Goal: Task Accomplishment & Management: Manage account settings

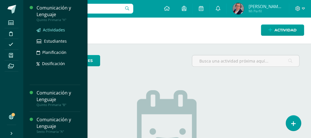
drag, startPoint x: 47, startPoint y: 29, endPoint x: 39, endPoint y: 31, distance: 8.6
click at [47, 29] on span "Actividades" at bounding box center [54, 29] width 22 height 5
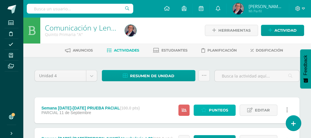
click at [209, 108] on link "Punteos" at bounding box center [215, 110] width 42 height 11
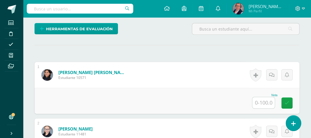
scroll to position [150, 0]
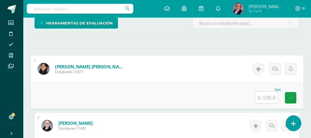
click at [263, 101] on input "text" at bounding box center [266, 98] width 23 height 12
type input "70"
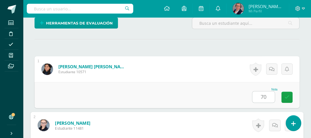
scroll to position [233, 0]
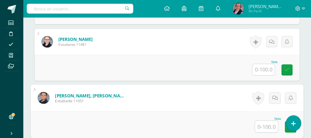
click at [268, 123] on input "text" at bounding box center [266, 127] width 23 height 12
type input "66"
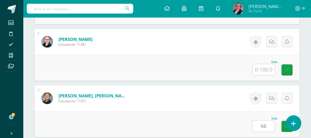
scroll to position [346, 0]
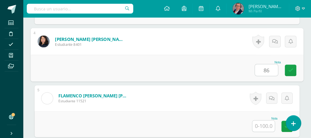
type input "86"
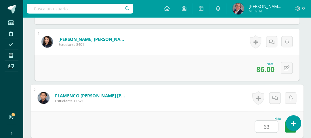
type input "63"
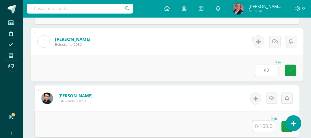
type input "62"
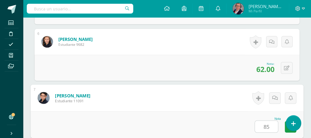
type input "85"
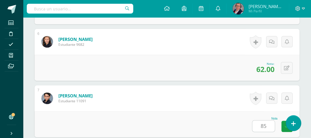
scroll to position [572, 0]
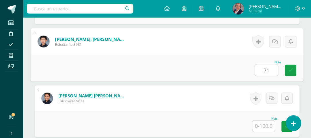
type input "71"
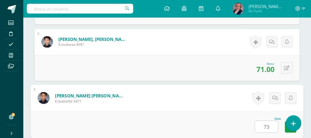
type input "73"
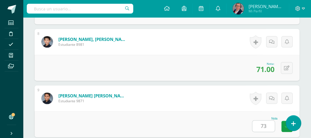
scroll to position [685, 0]
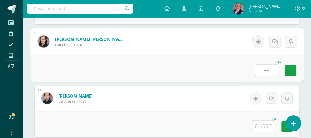
type input "88"
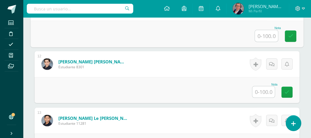
scroll to position [777, 0]
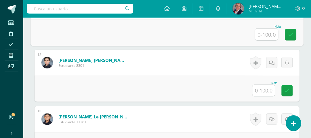
click at [267, 91] on input "text" at bounding box center [264, 90] width 22 height 11
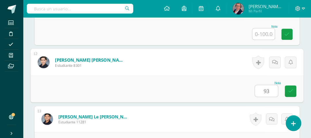
type input "93"
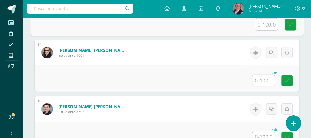
scroll to position [900, 0]
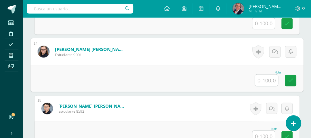
click at [258, 81] on input "text" at bounding box center [266, 81] width 23 height 12
type input "87"
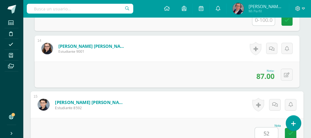
type input "52"
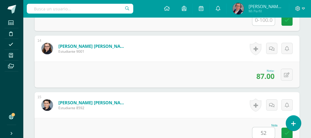
scroll to position [1024, 0]
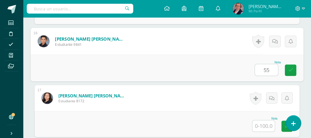
type input "55"
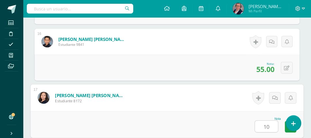
type input "100"
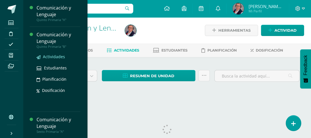
click at [48, 54] on span "Actividades" at bounding box center [54, 56] width 22 height 5
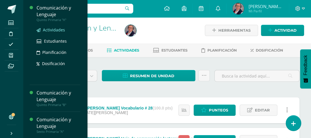
click at [49, 28] on span "Actividades" at bounding box center [54, 29] width 22 height 5
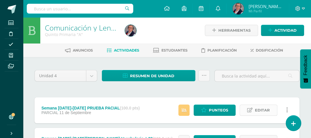
click at [252, 107] on link "Editar" at bounding box center [259, 110] width 38 height 11
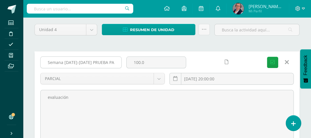
scroll to position [0, 17]
drag, startPoint x: 46, startPoint y: 61, endPoint x: 120, endPoint y: 66, distance: 74.2
click at [120, 66] on input "Semana 8-12 de septiembre PRUEBA PACIAL" at bounding box center [81, 62] width 81 height 11
click at [275, 62] on icon "submit" at bounding box center [273, 62] width 4 height 5
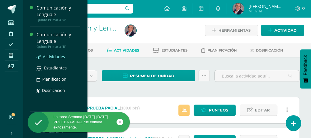
click at [54, 56] on span "Actividades" at bounding box center [54, 56] width 22 height 5
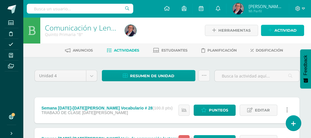
click at [275, 30] on span "Actividad" at bounding box center [286, 30] width 22 height 11
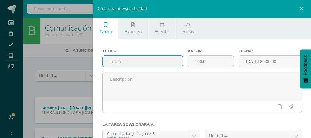
click at [126, 61] on input "text" at bounding box center [143, 61] width 80 height 11
paste input "Semana [DATE]-[DATE] PRUEBA PACIAL"
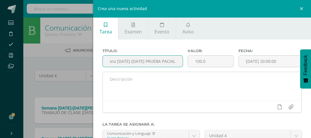
type input "Semana [DATE]-[DATE] PRUEBA PACIAL"
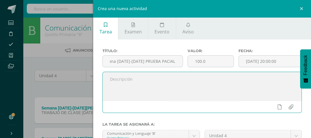
click at [126, 84] on textarea at bounding box center [202, 86] width 199 height 29
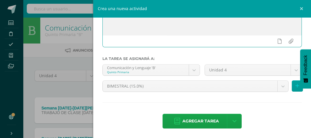
scroll to position [66, 0]
type textarea "evaluación"
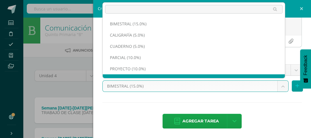
scroll to position [7, 0]
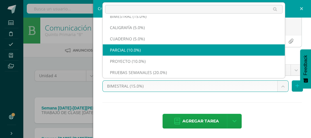
select select "233021"
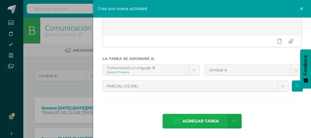
click at [200, 120] on span "Agregar tarea" at bounding box center [201, 121] width 37 height 14
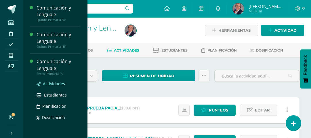
click at [50, 82] on span "Actividades" at bounding box center [54, 83] width 22 height 5
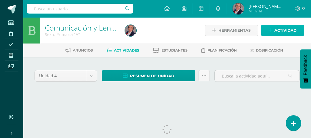
click at [281, 32] on span "Actividad" at bounding box center [286, 30] width 22 height 11
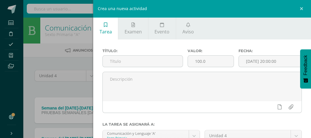
click at [67, 86] on div "Crea una nueva actividad Tarea Examen Evento Aviso Título: Valor: 100.0 Fecha: …" at bounding box center [155, 69] width 311 height 138
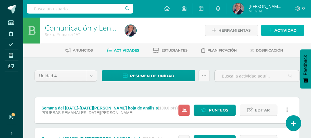
click at [292, 29] on span "Actividad" at bounding box center [286, 30] width 22 height 11
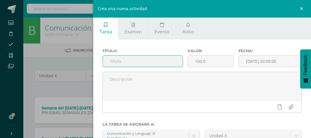
click at [121, 62] on input "text" at bounding box center [143, 61] width 80 height 11
paste input "Semana [DATE]-[DATE] PRUEBA PACIAL"
click at [103, 65] on input "Semana [DATE]-[DATE] PRUEBA PACIAL" at bounding box center [143, 61] width 80 height 11
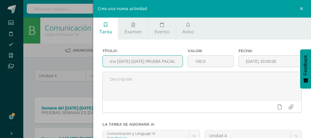
click at [134, 61] on input "Semana [DATE]-[DATE] PRUEBA PACIAL" at bounding box center [143, 61] width 80 height 11
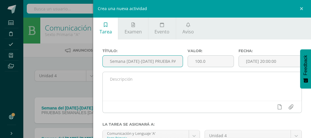
type input "Semana [DATE]-[DATE] PRUEBA PACIAL"
click at [126, 75] on textarea at bounding box center [202, 86] width 199 height 29
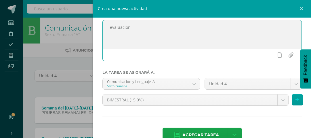
scroll to position [66, 0]
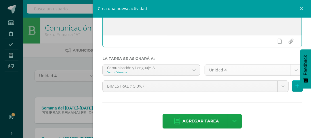
type textarea "evaluación"
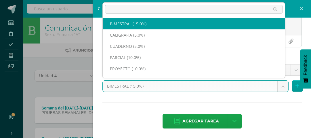
scroll to position [7, 0]
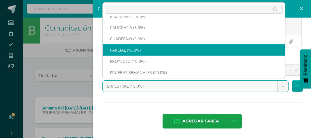
select select "233028"
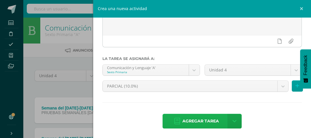
click at [200, 116] on span "Agregar tarea" at bounding box center [201, 121] width 37 height 14
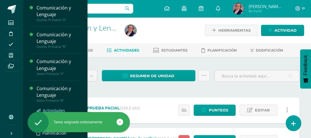
click at [57, 109] on span "Actividades" at bounding box center [54, 110] width 22 height 5
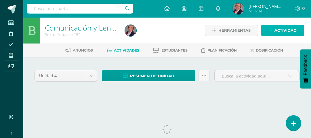
click at [289, 30] on span "Actividad" at bounding box center [286, 30] width 22 height 11
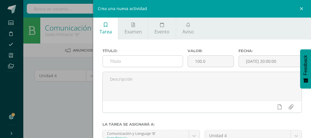
click at [137, 60] on input "text" at bounding box center [143, 61] width 80 height 11
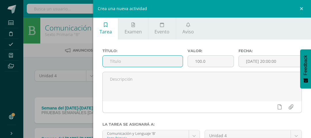
paste input "Semana [DATE]-[DATE] PRUEBA PACIAL"
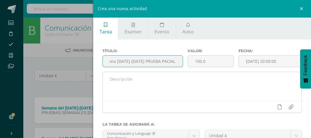
type input "Semana [DATE]-[DATE] PRUEBA PACIAL"
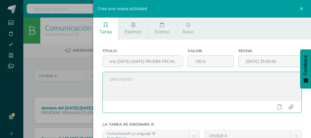
scroll to position [0, 0]
drag, startPoint x: 138, startPoint y: 84, endPoint x: 140, endPoint y: 86, distance: 3.1
click at [139, 85] on textarea at bounding box center [202, 86] width 199 height 29
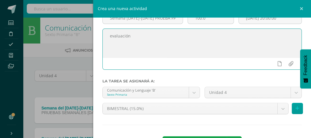
scroll to position [66, 0]
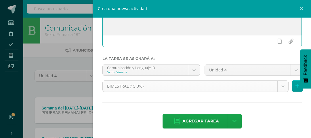
type textarea "evaluación"
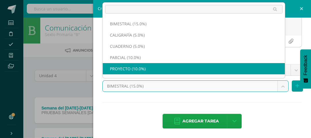
scroll to position [7, 0]
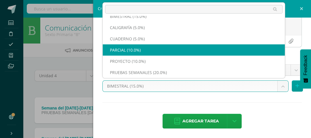
select select "233035"
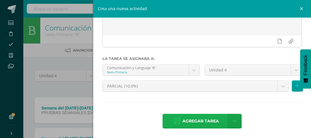
click at [202, 117] on span "Agregar tarea" at bounding box center [201, 121] width 37 height 14
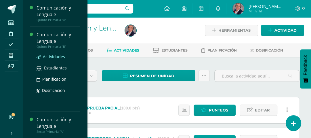
click at [54, 56] on span "Actividades" at bounding box center [54, 56] width 22 height 5
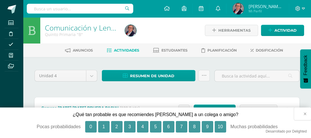
click at [306, 115] on button "×" at bounding box center [302, 113] width 17 height 13
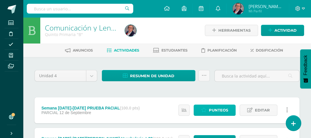
click at [222, 107] on span "Punteos" at bounding box center [218, 110] width 19 height 11
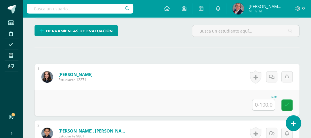
scroll to position [150, 0]
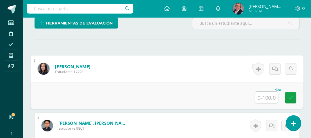
click at [263, 99] on input "text" at bounding box center [266, 98] width 23 height 12
type input "56"
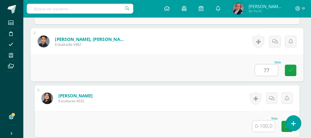
type input "77"
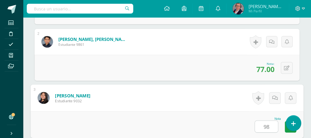
type input "98"
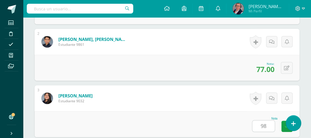
scroll to position [346, 0]
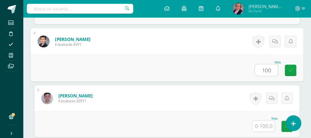
type input "100"
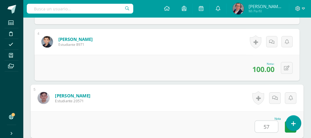
type input "57"
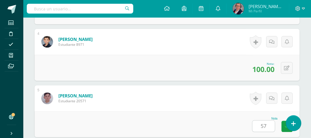
scroll to position [459, 0]
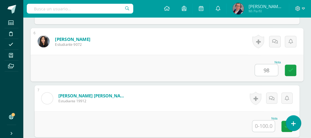
type input "98"
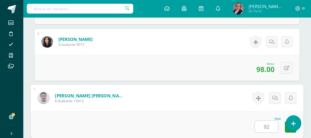
type input "92"
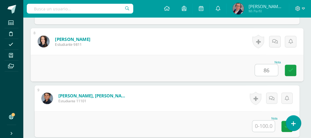
type input "86"
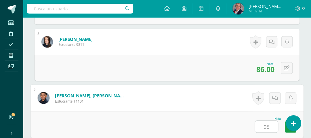
type input "95"
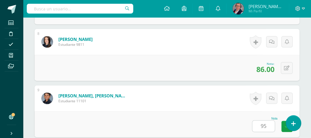
scroll to position [685, 0]
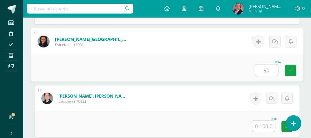
type input "90"
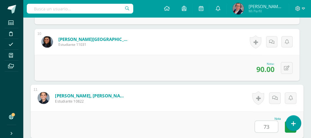
type input "73"
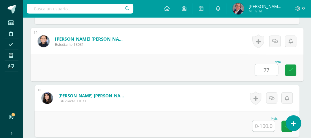
type input "77"
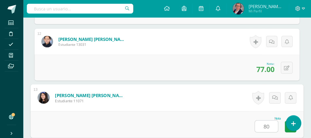
type input "80"
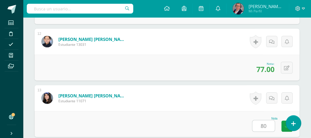
scroll to position [911, 0]
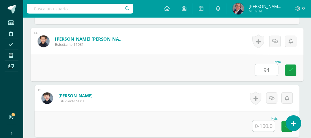
type input "94"
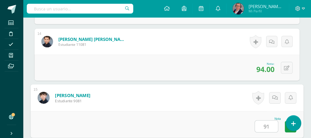
type input "91"
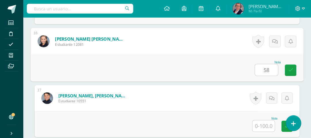
type input "58"
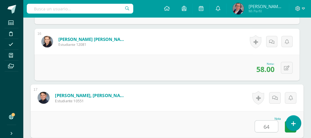
type input "64"
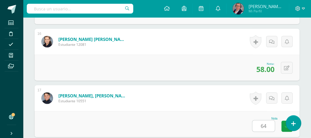
scroll to position [1137, 0]
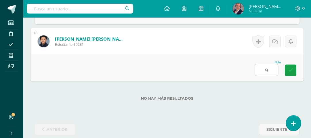
type input "96"
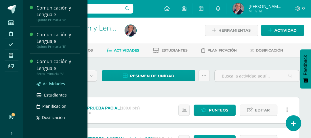
click at [54, 82] on span "Actividades" at bounding box center [54, 83] width 22 height 5
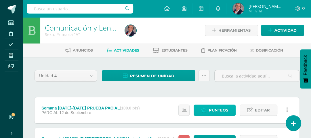
click at [220, 111] on span "Punteos" at bounding box center [218, 110] width 19 height 11
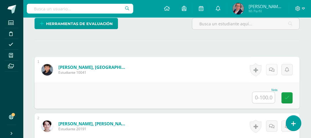
scroll to position [149, 0]
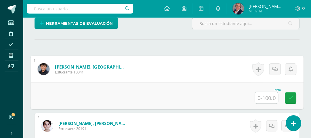
click at [268, 97] on input "text" at bounding box center [266, 98] width 23 height 12
type input "53"
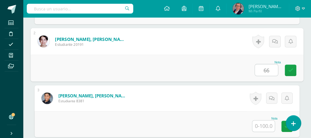
type input "66"
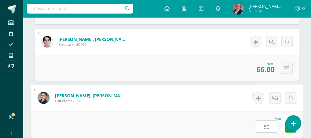
type input "80"
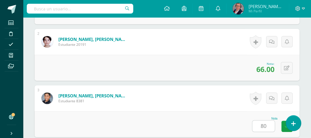
scroll to position [346, 0]
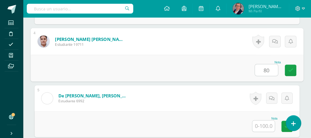
type input "80"
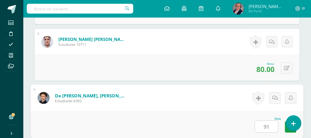
type input "91"
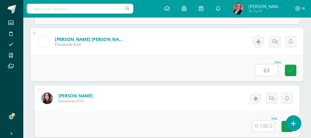
type input "63"
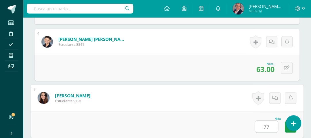
type input "77"
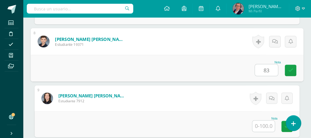
type input "83"
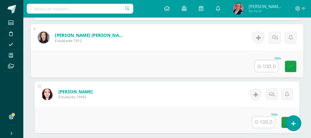
scroll to position [641, 0]
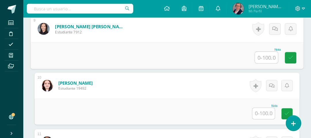
click at [262, 112] on input "text" at bounding box center [264, 113] width 22 height 11
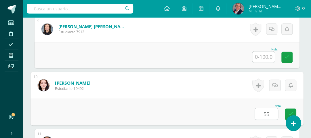
type input "55"
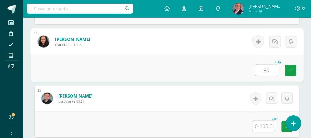
type input "80"
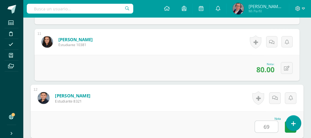
type input "69"
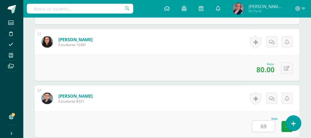
scroll to position [854, 0]
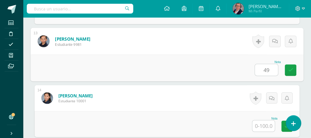
type input "49"
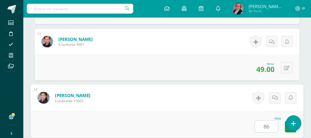
type input "86"
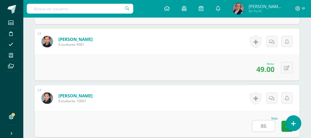
scroll to position [967, 0]
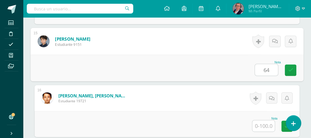
type input "64"
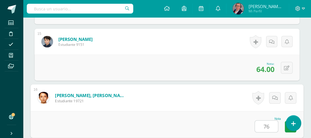
type input "76"
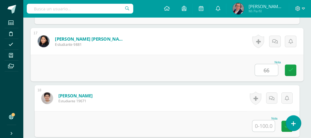
type input "66"
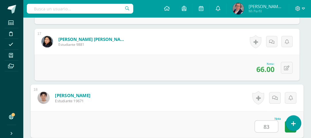
type input "83"
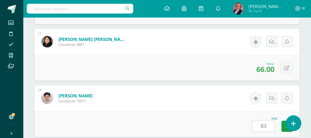
scroll to position [1193, 0]
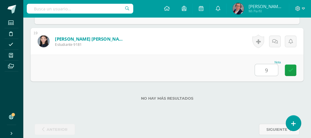
type input "91"
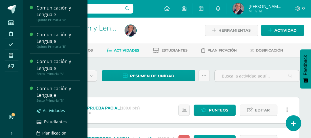
click at [50, 109] on span "Actividades" at bounding box center [54, 110] width 22 height 5
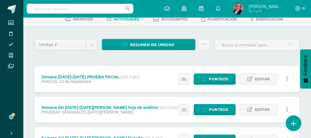
scroll to position [46, 0]
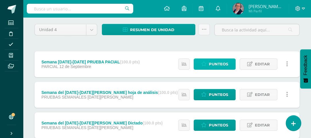
click at [219, 65] on span "Punteos" at bounding box center [218, 64] width 19 height 11
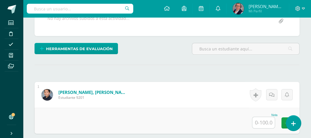
scroll to position [144, 0]
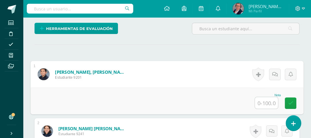
click at [263, 102] on input "text" at bounding box center [266, 103] width 23 height 12
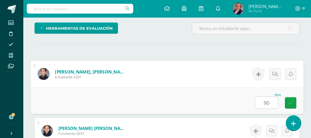
type input "90"
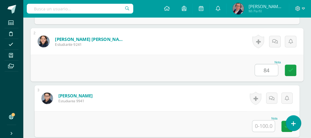
type input "84"
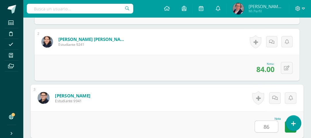
type input "86"
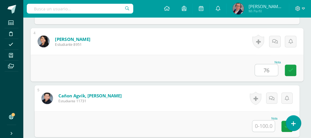
type input "76"
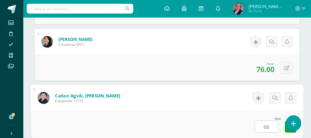
type input "66"
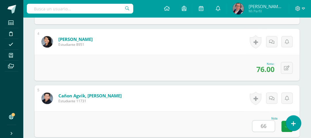
scroll to position [459, 0]
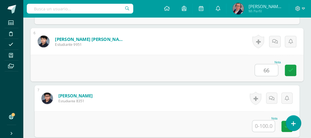
type input "66"
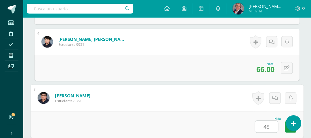
type input "45"
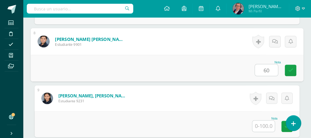
type input "60"
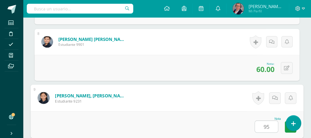
type input "95"
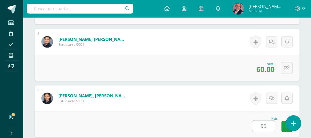
scroll to position [685, 0]
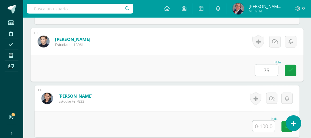
type input "75"
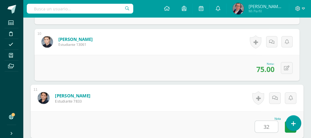
type input "32"
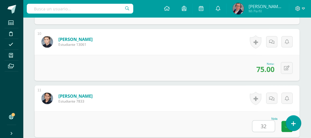
scroll to position [798, 0]
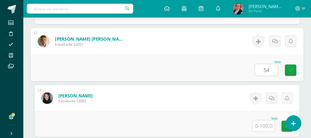
type input "54"
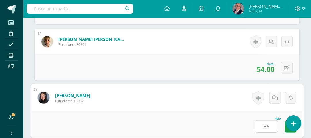
type input "36"
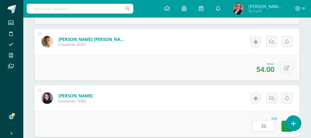
scroll to position [911, 0]
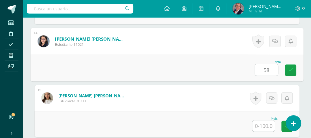
type input "58"
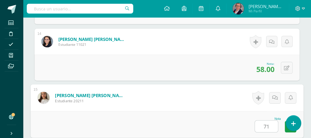
type input "71"
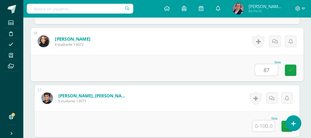
type input "87"
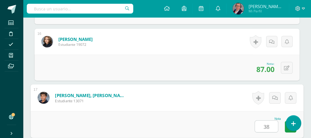
type input "38"
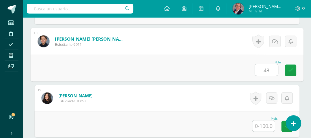
type input "43"
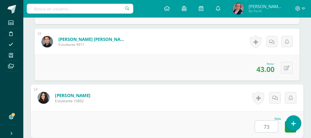
type input "73"
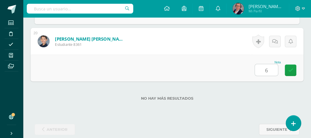
type input "69"
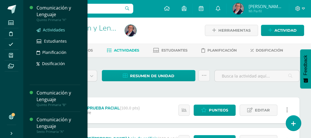
click at [47, 28] on span "Actividades" at bounding box center [54, 29] width 22 height 5
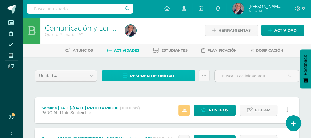
click at [152, 75] on span "Resumen de unidad" at bounding box center [152, 76] width 44 height 11
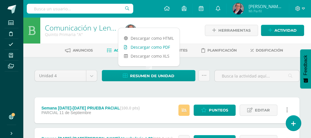
click at [151, 47] on link "Descargar como PDF" at bounding box center [148, 47] width 61 height 9
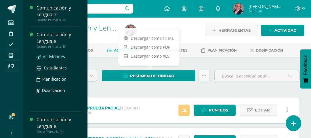
click at [52, 56] on span "Actividades" at bounding box center [54, 56] width 22 height 5
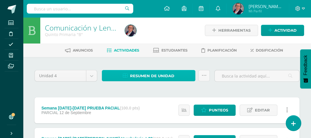
click at [146, 74] on span "Resumen de unidad" at bounding box center [152, 76] width 44 height 11
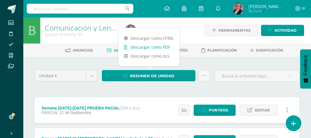
click at [147, 46] on link "Descargar como PDF" at bounding box center [148, 47] width 61 height 9
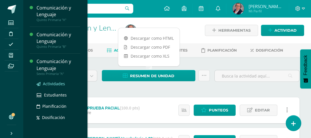
click at [53, 82] on span "Actividades" at bounding box center [54, 83] width 22 height 5
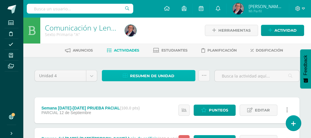
click at [151, 77] on span "Resumen de unidad" at bounding box center [152, 76] width 44 height 11
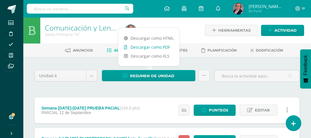
click at [143, 48] on link "Descargar como PDF" at bounding box center [148, 47] width 61 height 9
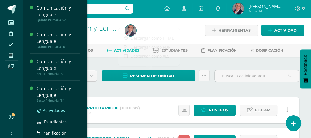
click at [52, 108] on span "Actividades" at bounding box center [54, 110] width 22 height 5
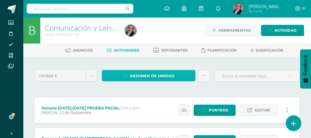
click at [152, 80] on span "Resumen de unidad" at bounding box center [152, 76] width 44 height 11
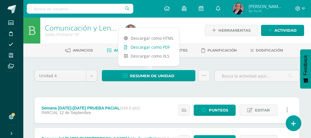
click at [149, 47] on link "Descargar como PDF" at bounding box center [148, 47] width 61 height 9
